Goal: Find contact information: Find contact information

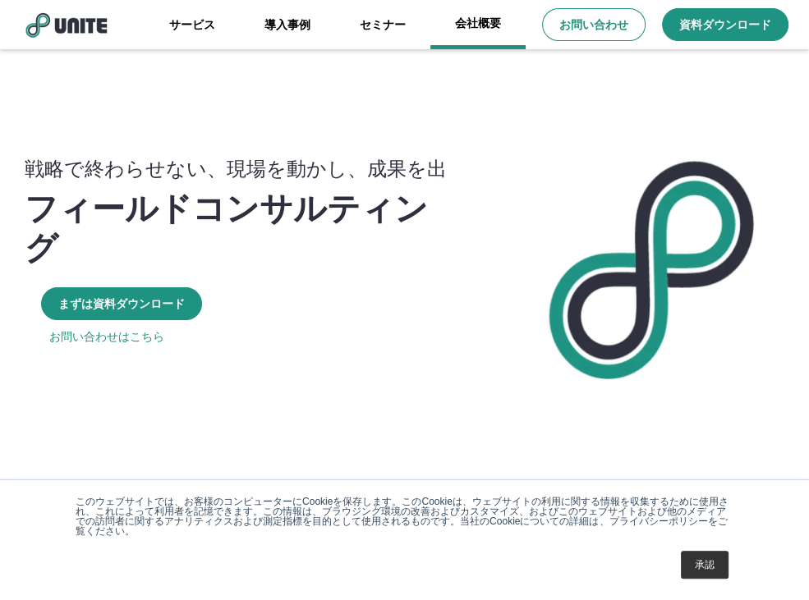
click at [489, 24] on link "会社概要" at bounding box center [477, 24] width 95 height 49
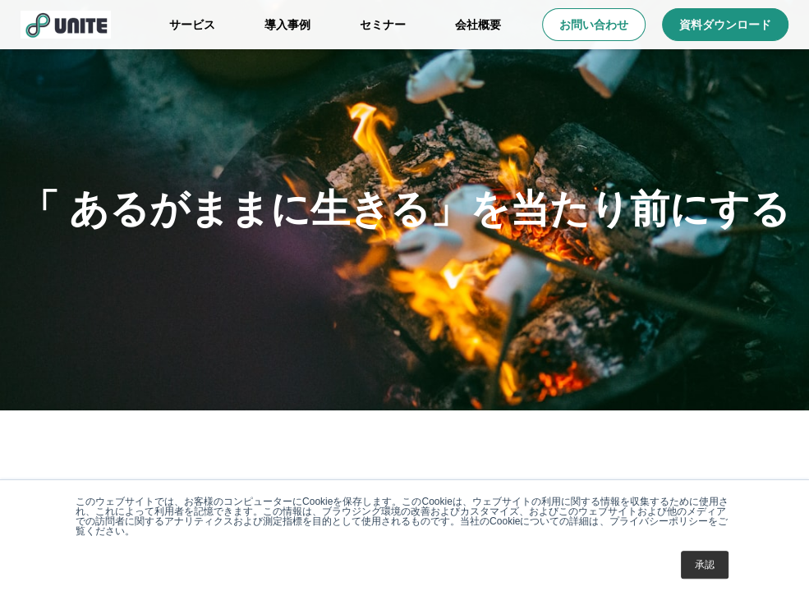
click at [670, 568] on link "承認" at bounding box center [705, 565] width 48 height 28
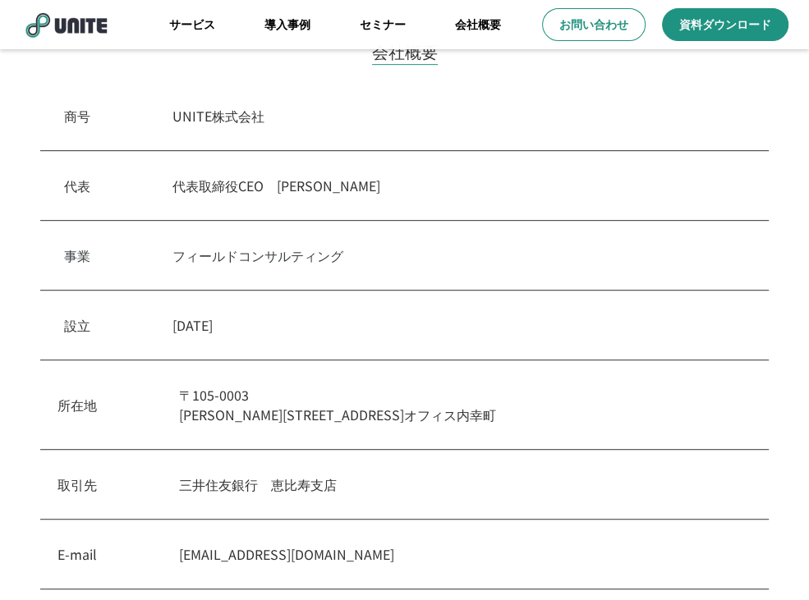
scroll to position [411, 0]
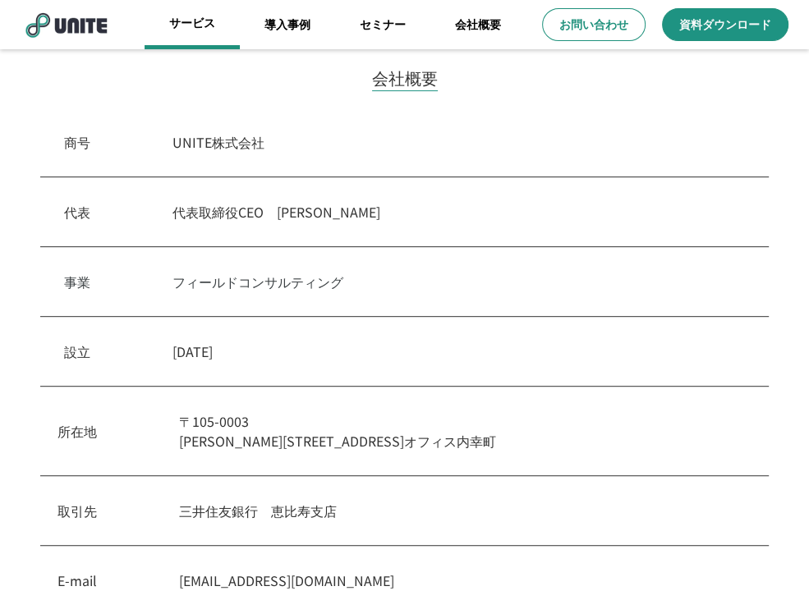
click at [194, 25] on link "サービス" at bounding box center [192, 24] width 95 height 49
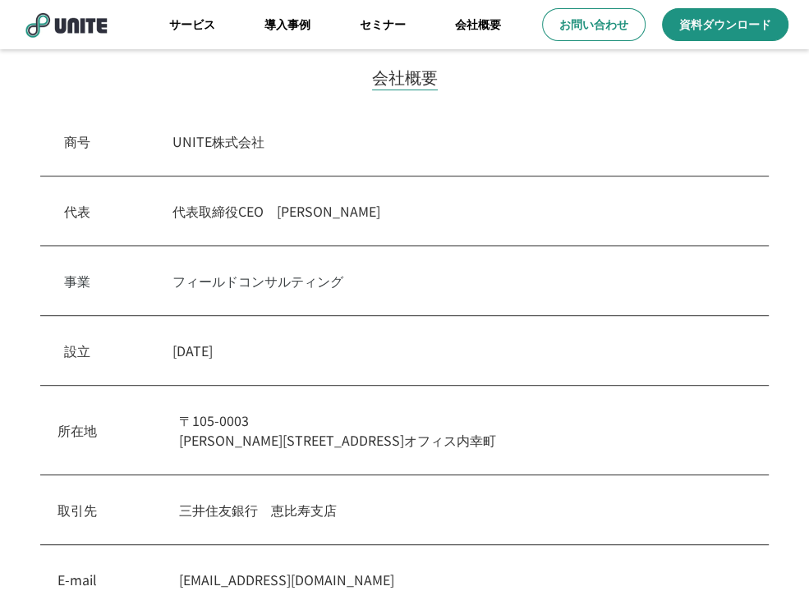
scroll to position [328, 0]
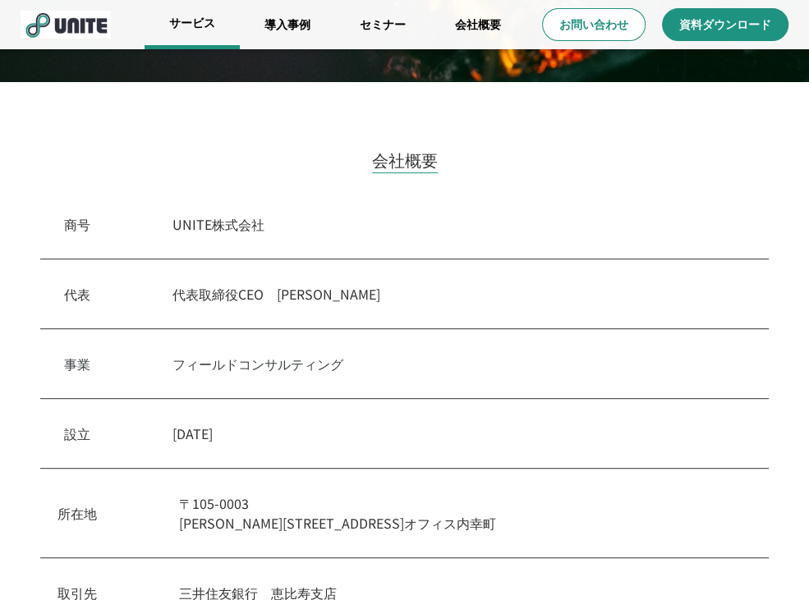
click at [193, 27] on link "サービス" at bounding box center [192, 24] width 95 height 49
drag, startPoint x: 172, startPoint y: 227, endPoint x: 314, endPoint y: 227, distance: 141.3
click at [314, 227] on div "商号　 UNITE株式会社" at bounding box center [404, 225] width 728 height 70
copy p "UNITE株式会社"
drag, startPoint x: 284, startPoint y: 298, endPoint x: 341, endPoint y: 314, distance: 58.8
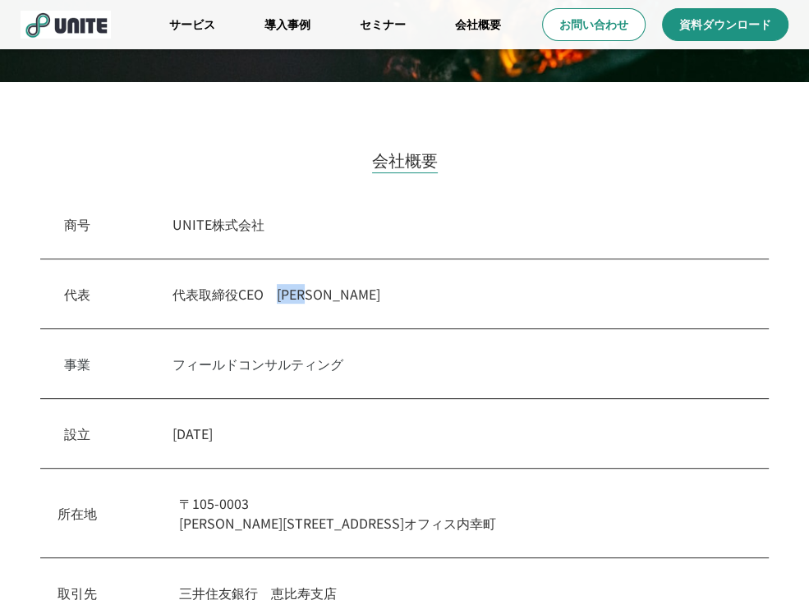
click at [341, 314] on div "代表　 代表取締役CEO　[PERSON_NAME]" at bounding box center [404, 295] width 728 height 70
copy p "[PERSON_NAME]"
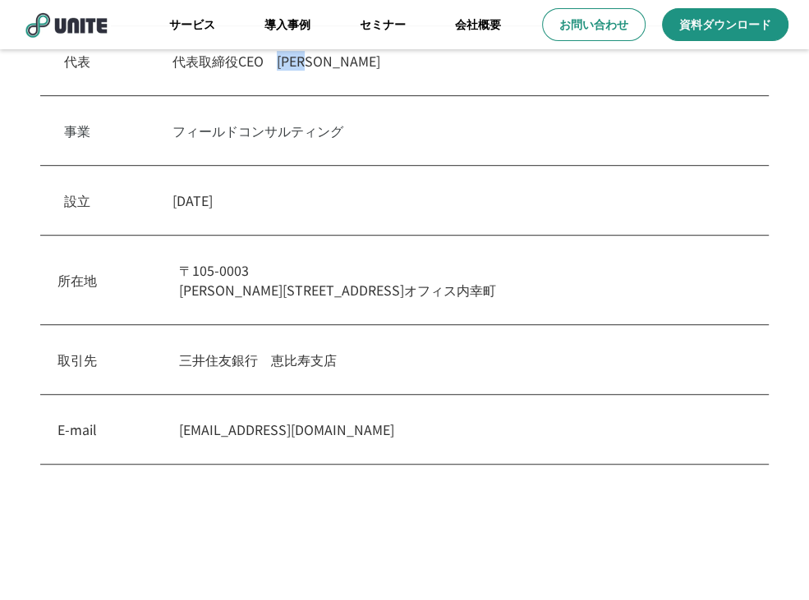
scroll to position [575, 0]
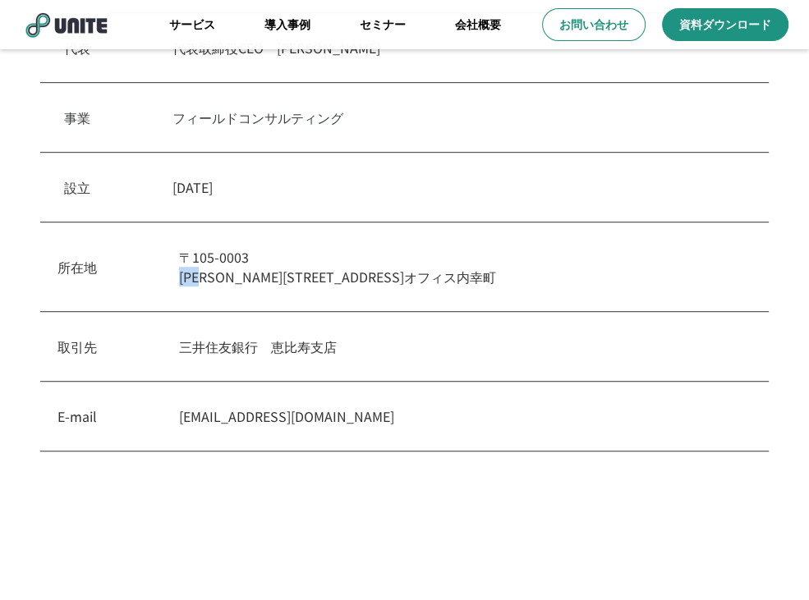
drag, startPoint x: 181, startPoint y: 275, endPoint x: 214, endPoint y: 273, distance: 32.9
click at [214, 273] on p "[STREET_ADDRESS][PERSON_NAME]内幸町" at bounding box center [465, 266] width 573 height 39
copy p "[PERSON_NAME]"
drag, startPoint x: 171, startPoint y: 408, endPoint x: 407, endPoint y: 408, distance: 236.5
click at [407, 408] on div "E-mail [EMAIL_ADDRESS][DOMAIN_NAME]" at bounding box center [404, 417] width 728 height 70
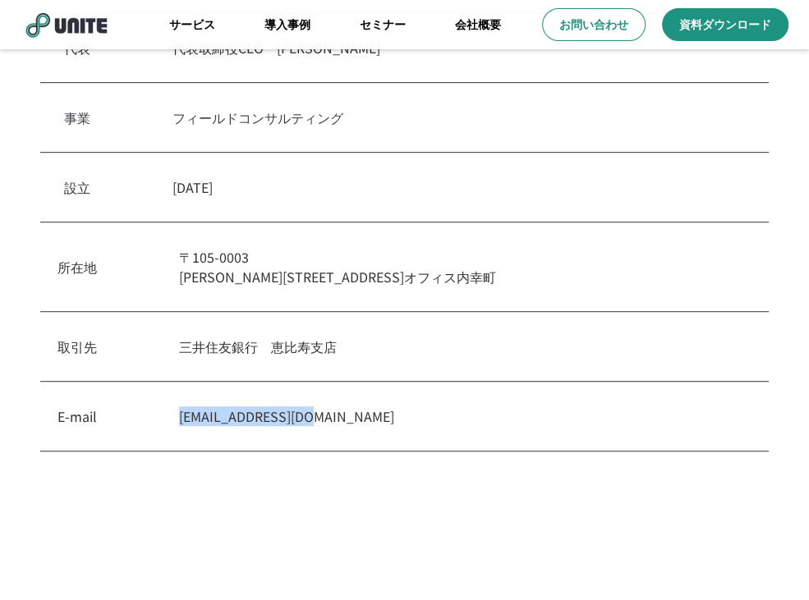
copy p "[EMAIL_ADDRESS][DOMAIN_NAME]"
